Goal: Task Accomplishment & Management: Manage account settings

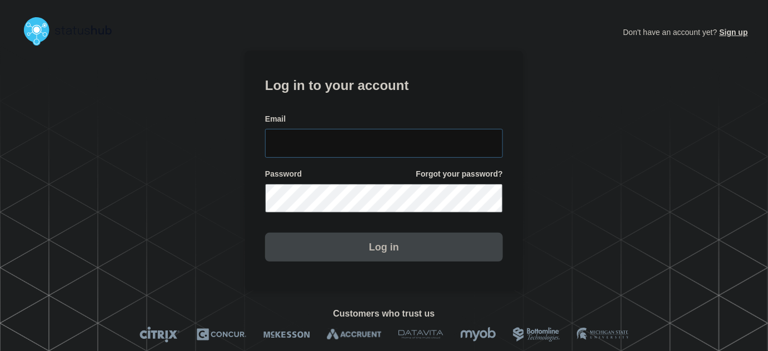
type input "[PERSON_NAME][EMAIL_ADDRESS][PERSON_NAME][DOMAIN_NAME]"
drag, startPoint x: 398, startPoint y: 144, endPoint x: 382, endPoint y: 97, distance: 49.9
click at [398, 141] on input "[PERSON_NAME][EMAIL_ADDRESS][PERSON_NAME][DOMAIN_NAME]" at bounding box center [384, 143] width 238 height 29
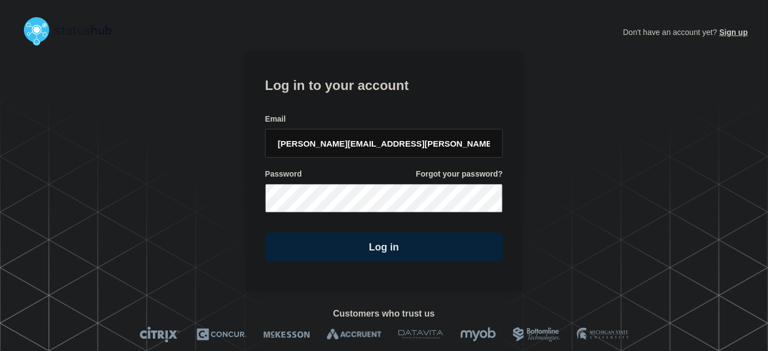
click at [381, 96] on form "Log in to your account Email [PERSON_NAME][EMAIL_ADDRESS][PERSON_NAME][DOMAIN_N…" at bounding box center [384, 168] width 238 height 188
click at [377, 263] on section "Log in to your account Email [PERSON_NAME][EMAIL_ADDRESS][PERSON_NAME][DOMAIN_N…" at bounding box center [384, 171] width 278 height 240
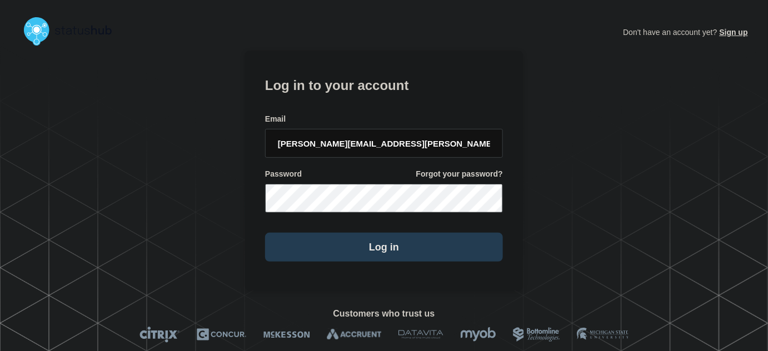
click at [377, 250] on button "Log in" at bounding box center [384, 247] width 238 height 29
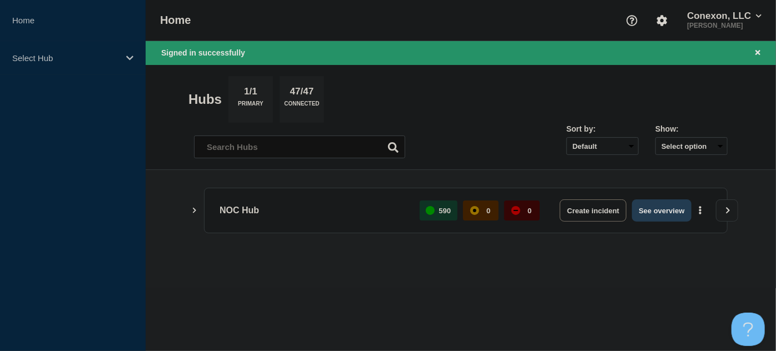
click at [667, 209] on button "See overview" at bounding box center [661, 210] width 59 height 22
